Goal: Task Accomplishment & Management: Complete application form

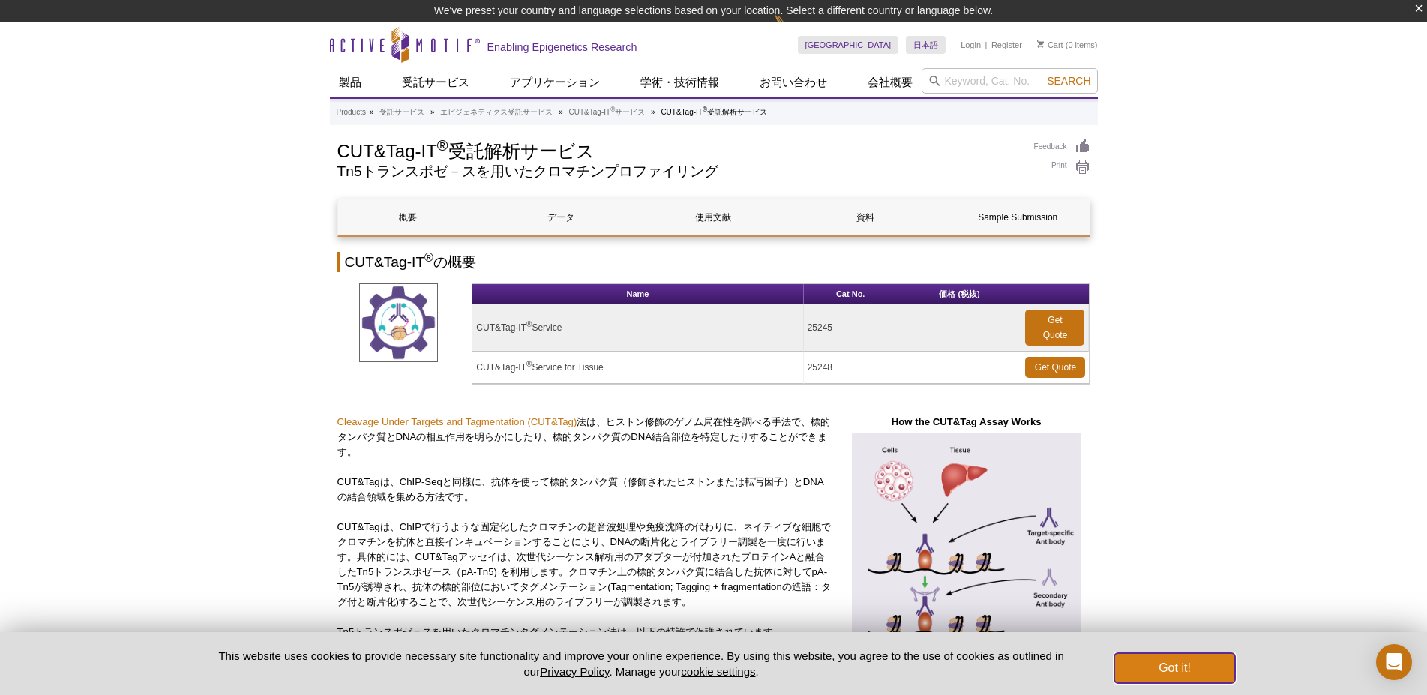
click at [1152, 670] on button "Got it!" at bounding box center [1174, 668] width 120 height 30
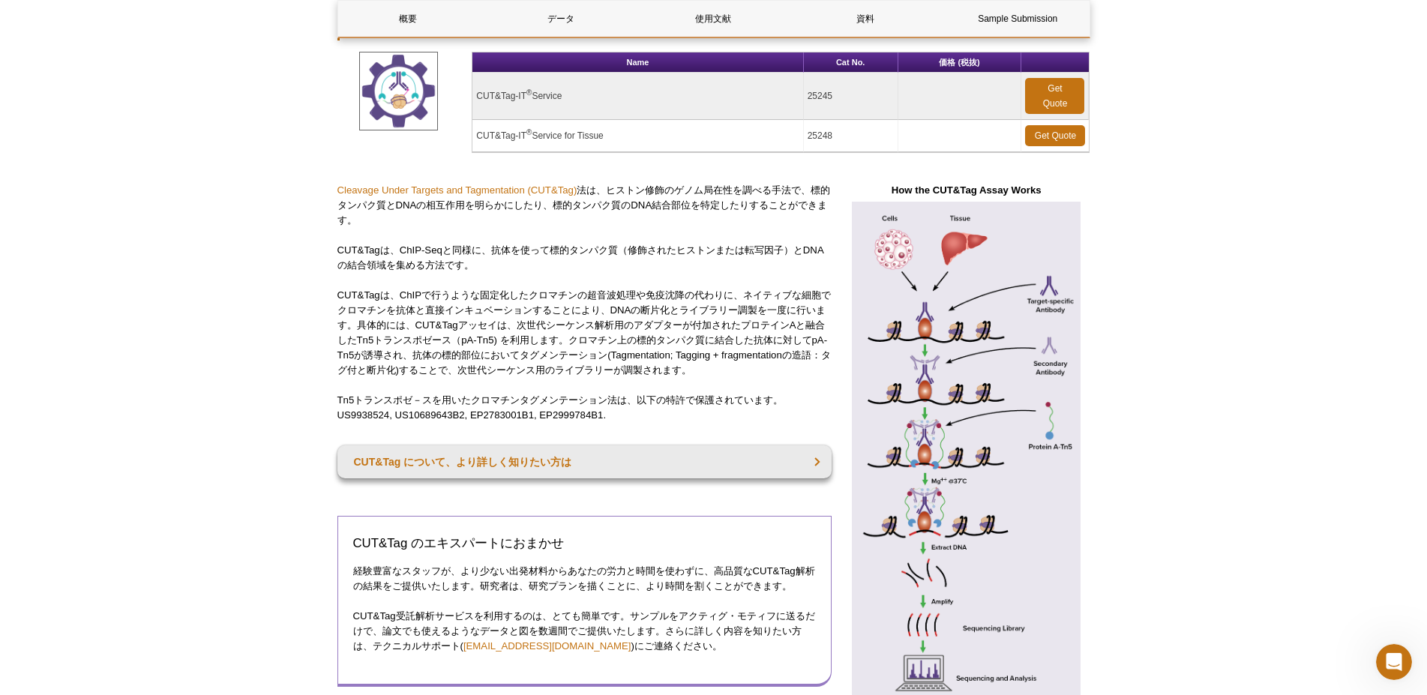
scroll to position [186, 0]
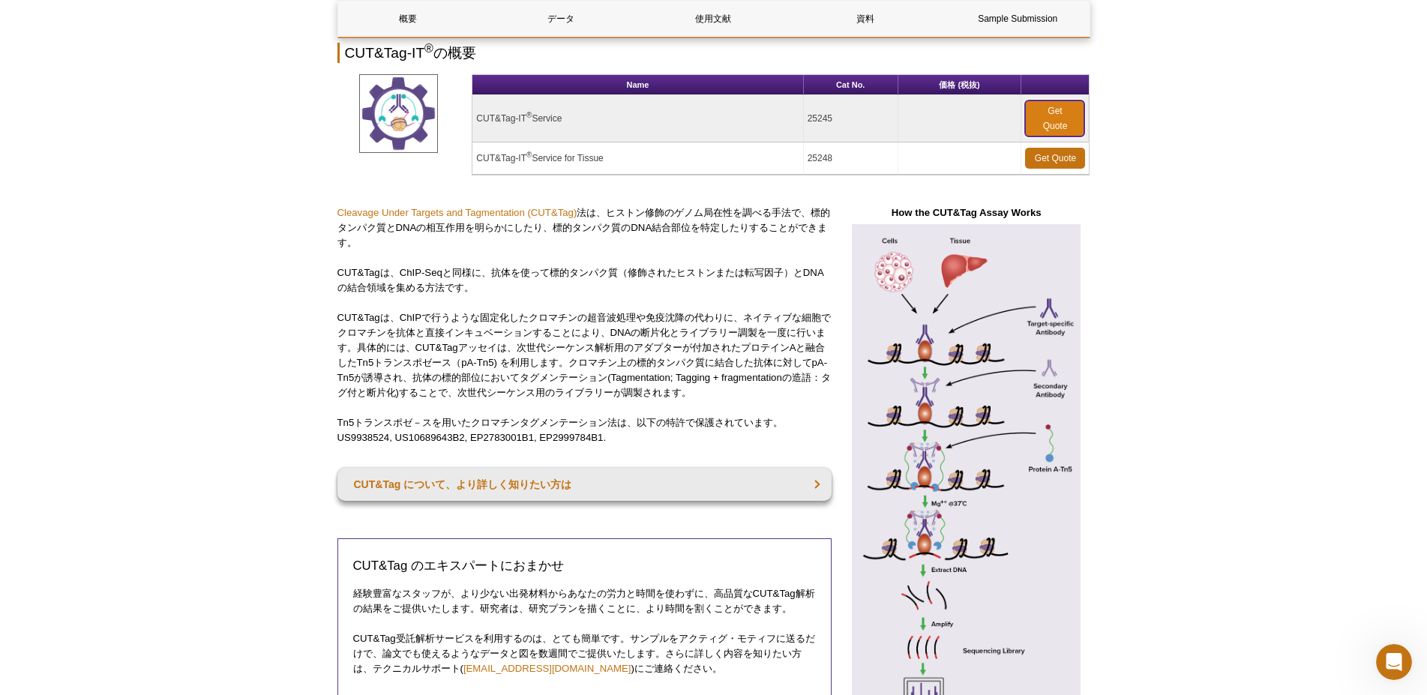
click at [1053, 115] on link "Get Quote" at bounding box center [1054, 118] width 59 height 36
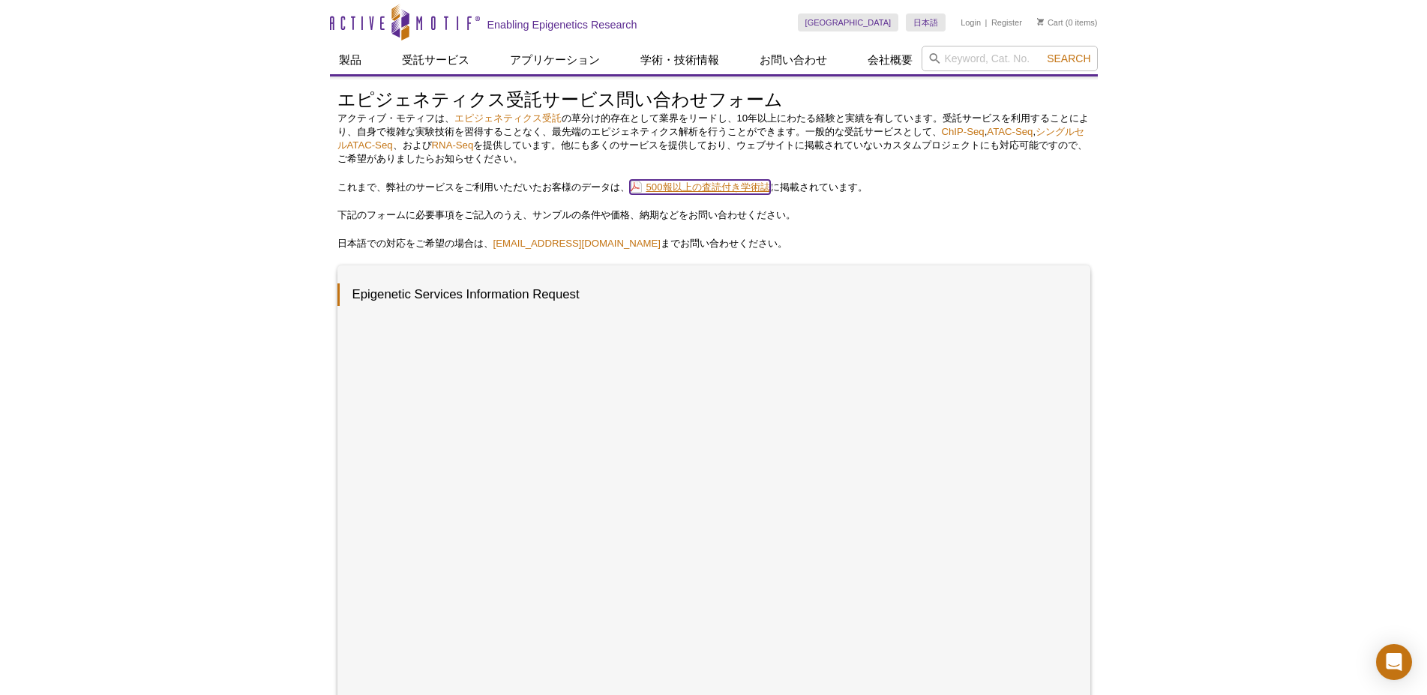
click at [691, 185] on link "500報以上の査読付き学術誌" at bounding box center [700, 187] width 140 height 14
click at [307, 229] on div "Active Motif Logo Enabling Epigenetics Research 0 Search Skip to content Active…" at bounding box center [713, 605] width 1427 height 1211
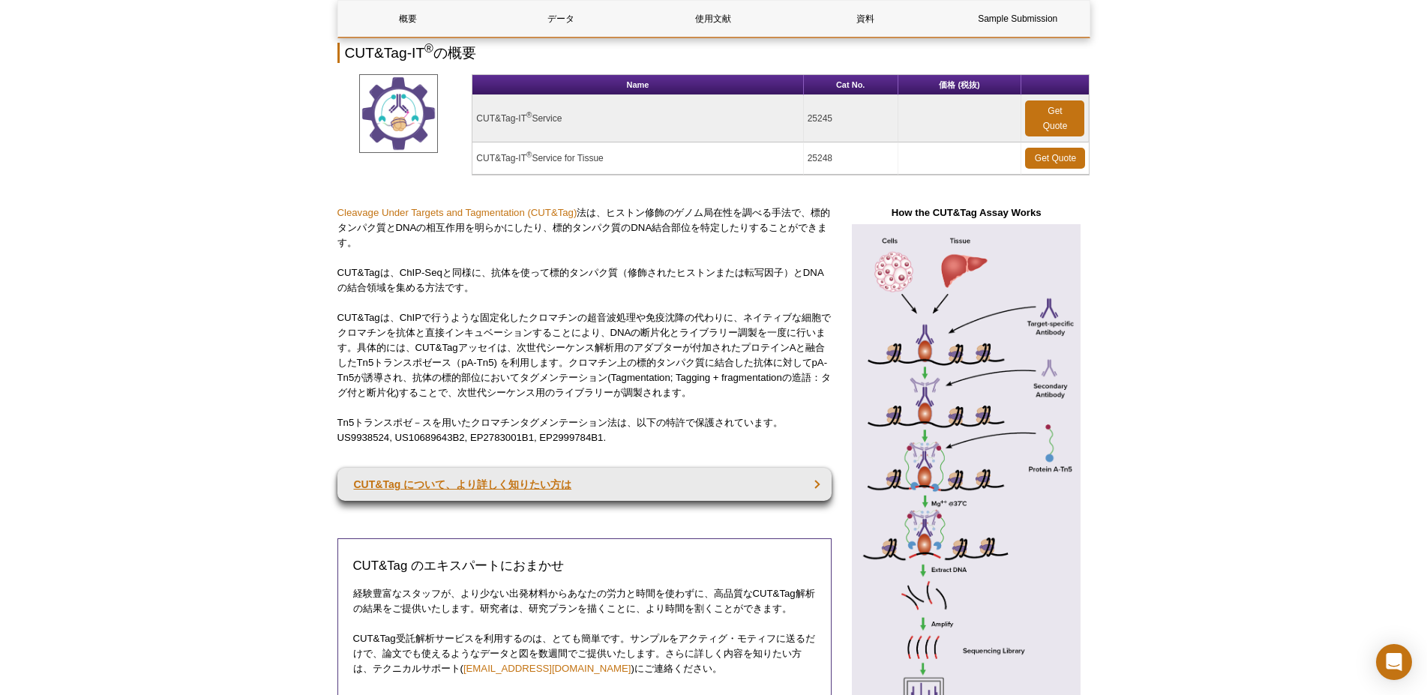
scroll to position [294, 0]
